Goal: Information Seeking & Learning: Learn about a topic

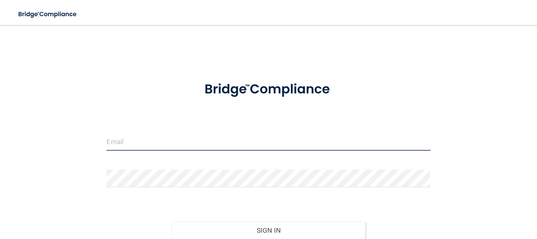
click at [152, 146] on input "email" at bounding box center [267, 142] width 323 height 18
type input "[EMAIL_ADDRESS][DOMAIN_NAME]"
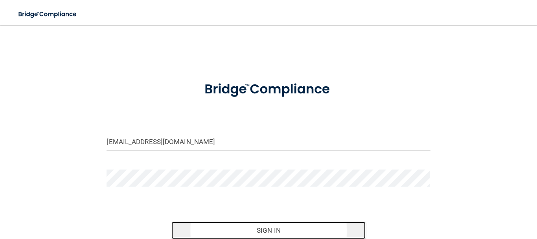
click at [268, 229] on button "Sign In" at bounding box center [268, 230] width 194 height 17
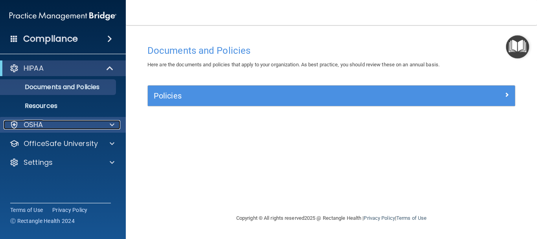
click at [113, 125] on span at bounding box center [112, 124] width 5 height 9
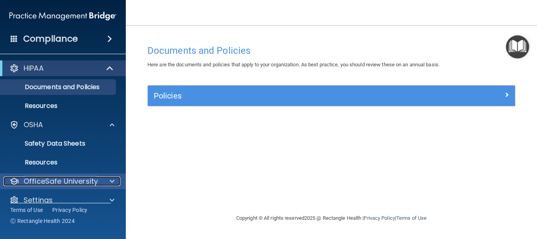
click at [111, 181] on span at bounding box center [112, 181] width 5 height 9
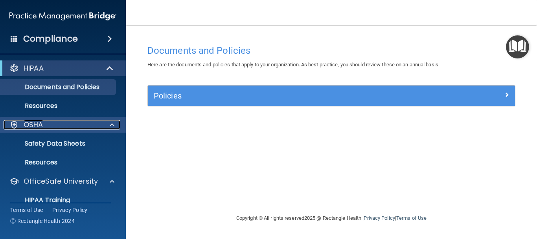
click at [111, 124] on span at bounding box center [112, 124] width 5 height 9
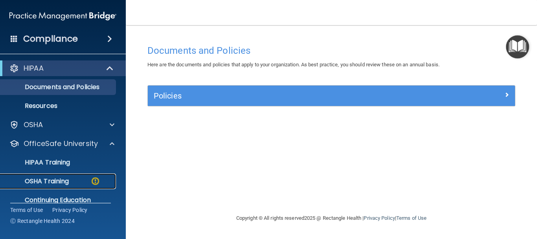
click at [66, 183] on p "OSHA Training" at bounding box center [37, 182] width 64 height 8
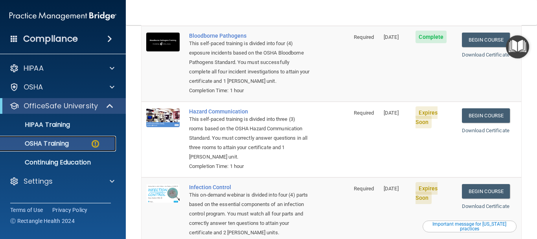
scroll to position [106, 0]
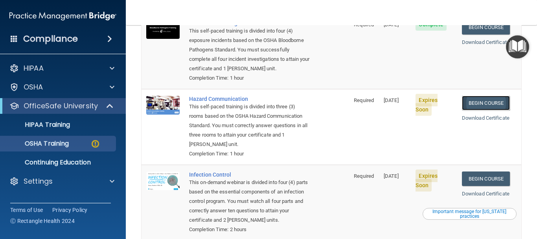
click at [488, 96] on link "Begin Course" at bounding box center [486, 103] width 48 height 15
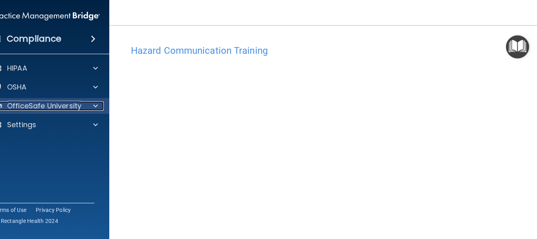
click at [95, 108] on span at bounding box center [95, 105] width 5 height 9
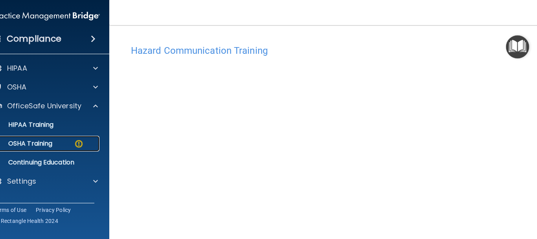
click at [78, 145] on img at bounding box center [79, 144] width 10 height 10
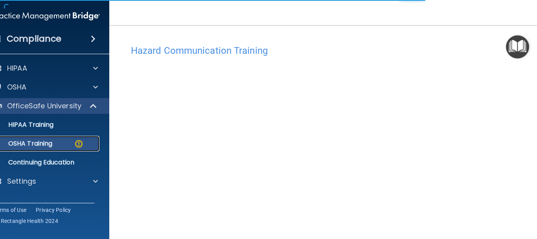
click at [78, 143] on img at bounding box center [79, 144] width 10 height 10
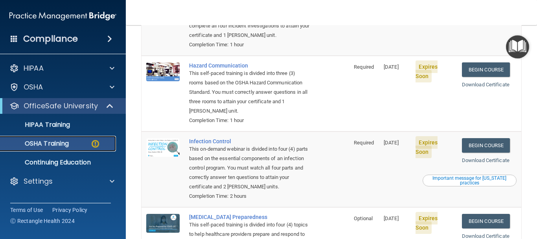
scroll to position [141, 0]
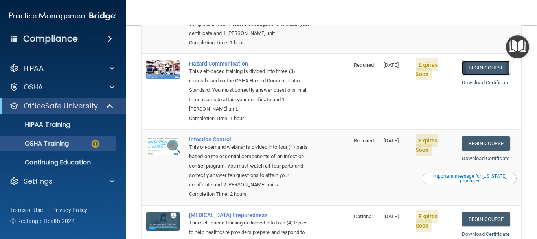
click at [489, 62] on link "Begin Course" at bounding box center [486, 67] width 48 height 15
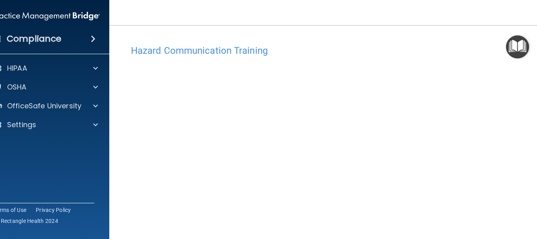
click at [181, 51] on h4 "Hazard Communication Training" at bounding box center [331, 51] width 401 height 10
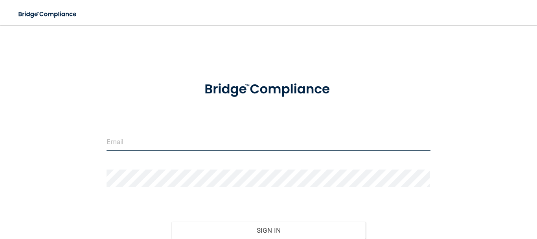
click at [191, 140] on input "email" at bounding box center [267, 142] width 323 height 18
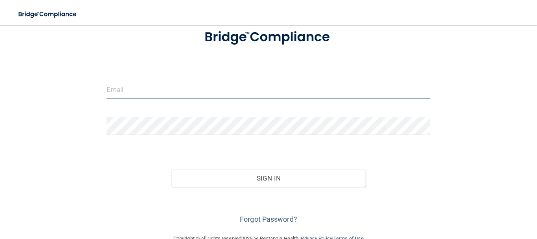
scroll to position [71, 0]
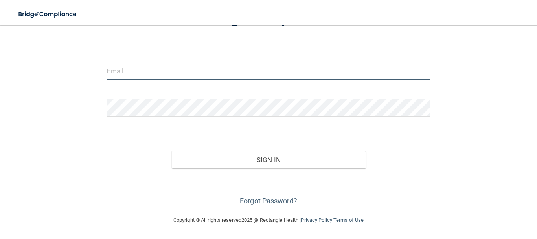
click at [139, 69] on input "email" at bounding box center [267, 71] width 323 height 18
type input "[EMAIL_ADDRESS][DOMAIN_NAME]"
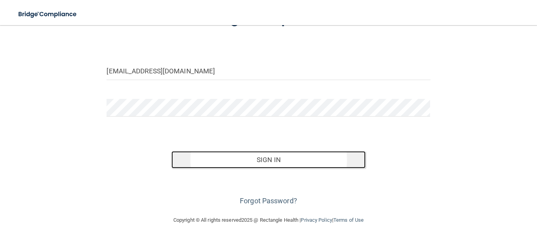
click at [242, 159] on button "Sign In" at bounding box center [268, 159] width 194 height 17
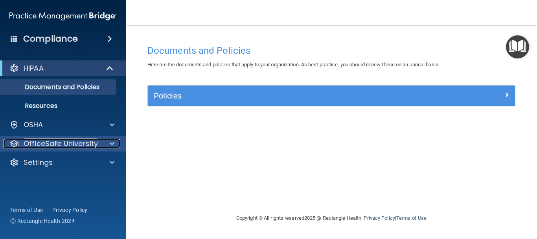
click at [113, 144] on span at bounding box center [112, 143] width 5 height 9
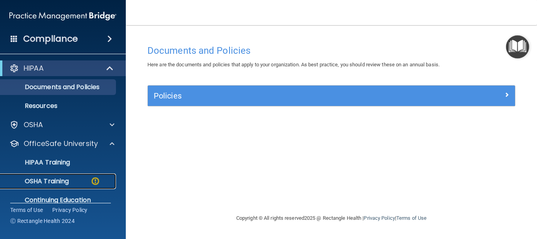
click at [78, 181] on div "OSHA Training" at bounding box center [58, 182] width 107 height 8
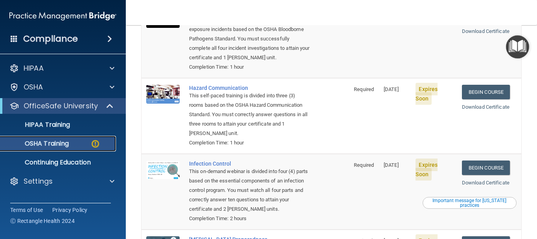
scroll to position [124, 0]
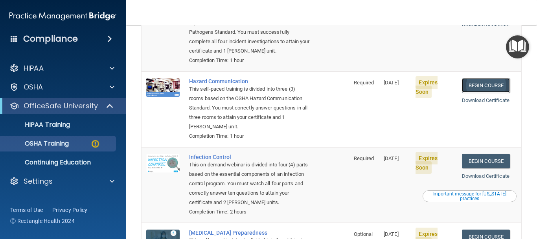
click at [494, 78] on link "Begin Course" at bounding box center [486, 85] width 48 height 15
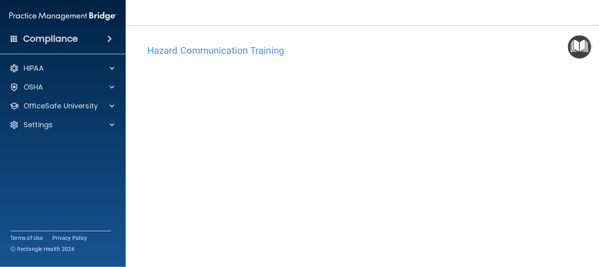
click at [456, 34] on div "Hazard Communication Training This course doesn’t expire until [DATE]. Are you …" at bounding box center [362, 177] width 442 height 289
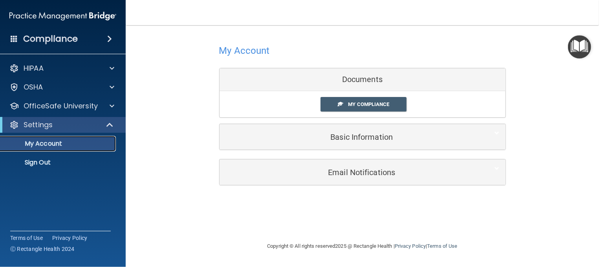
click at [53, 144] on p "My Account" at bounding box center [58, 144] width 107 height 8
click at [365, 81] on div "Documents" at bounding box center [363, 79] width 286 height 23
click at [361, 105] on span "My Compliance" at bounding box center [368, 104] width 41 height 6
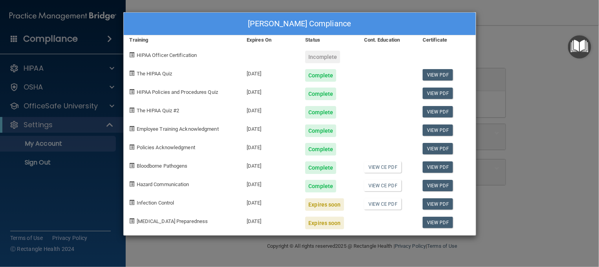
click at [110, 104] on div "Sandra Williams's Compliance Training Expires On Status Cont. Education Certifi…" at bounding box center [299, 133] width 599 height 267
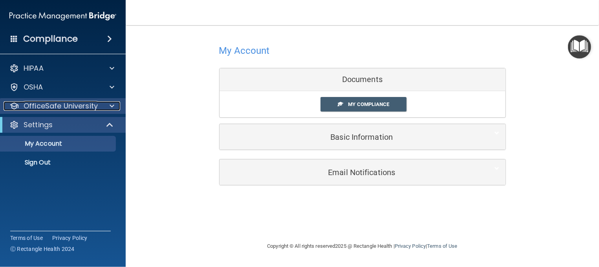
click at [110, 104] on span at bounding box center [112, 105] width 5 height 9
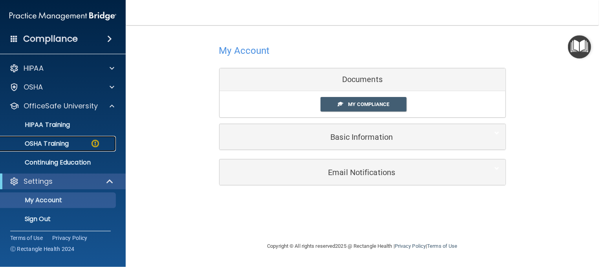
click at [92, 145] on img at bounding box center [95, 144] width 10 height 10
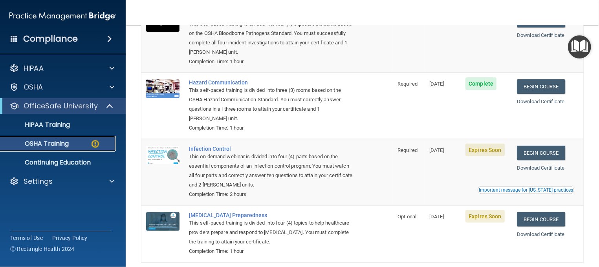
scroll to position [110, 0]
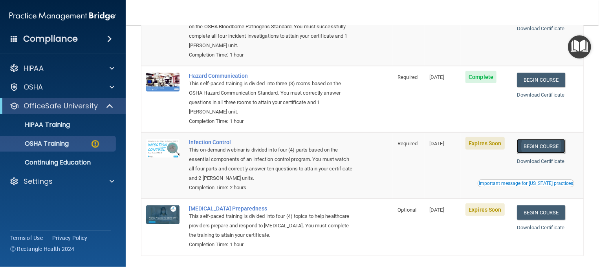
click at [536, 149] on link "Begin Course" at bounding box center [541, 146] width 48 height 15
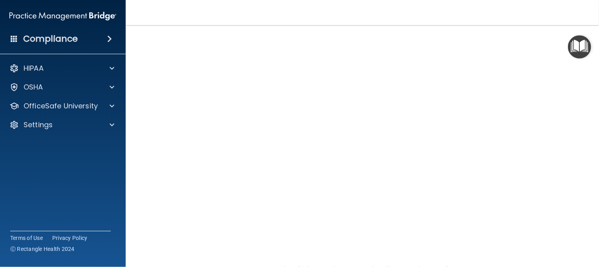
scroll to position [51, 0]
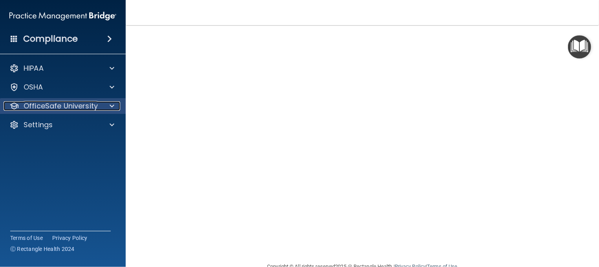
click at [110, 104] on span at bounding box center [112, 105] width 5 height 9
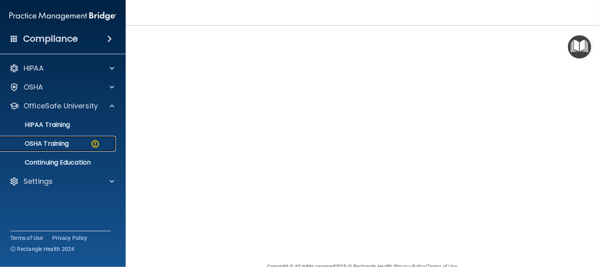
click at [77, 139] on link "OSHA Training" at bounding box center [54, 144] width 124 height 16
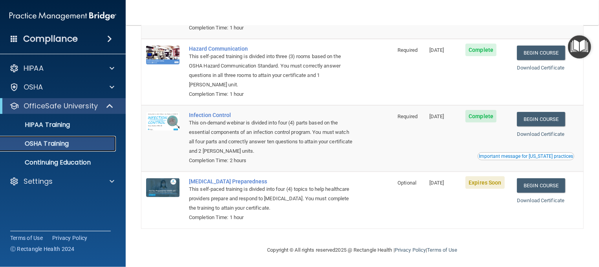
scroll to position [118, 0]
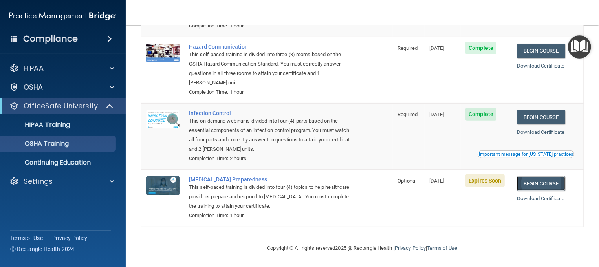
click at [540, 185] on link "Begin Course" at bounding box center [541, 183] width 48 height 15
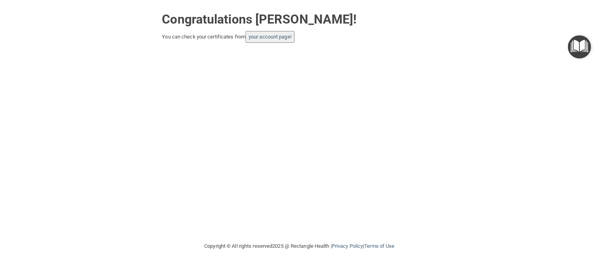
click at [277, 40] on button "your account page!" at bounding box center [269, 37] width 49 height 12
click at [279, 35] on link "your account page!" at bounding box center [270, 37] width 43 height 6
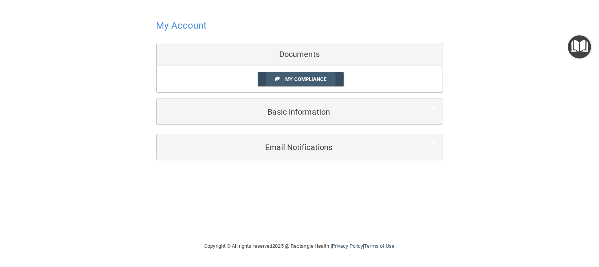
click at [301, 81] on span "My Compliance" at bounding box center [305, 79] width 41 height 6
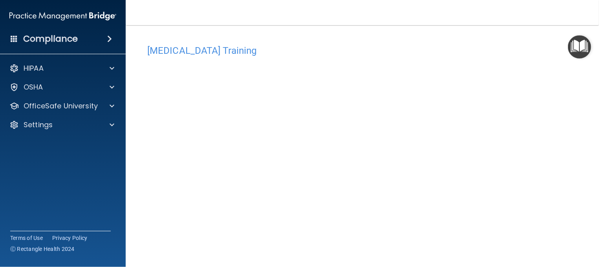
click at [567, 200] on div "COVID-19 Training This course doesn’t expire until 10/10/2025. Are you sure you…" at bounding box center [362, 177] width 442 height 272
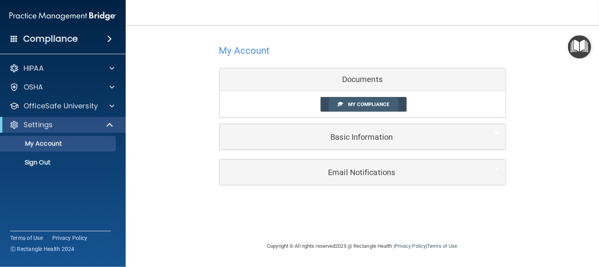
click at [370, 102] on span "My Compliance" at bounding box center [368, 104] width 41 height 6
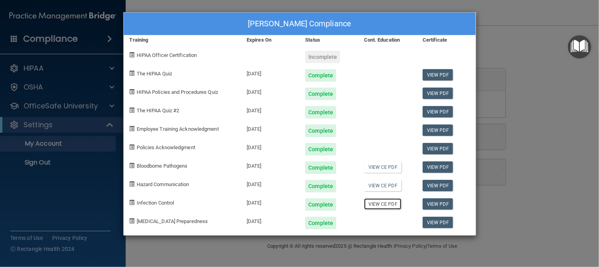
click at [389, 206] on link "View CE PDF" at bounding box center [382, 203] width 37 height 11
click at [383, 166] on link "View CE PDF" at bounding box center [382, 166] width 37 height 11
click at [381, 185] on link "View CE PDF" at bounding box center [382, 185] width 37 height 11
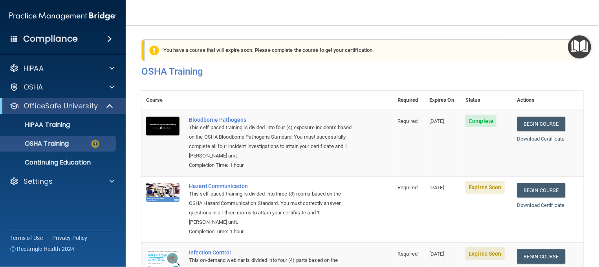
scroll to position [123, 0]
